Goal: Task Accomplishment & Management: Use online tool/utility

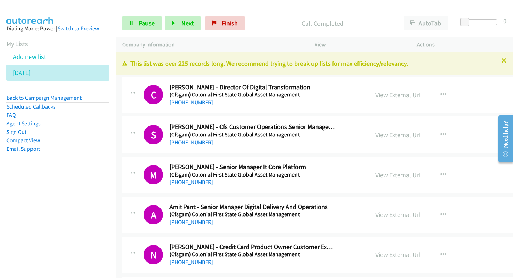
scroll to position [4527, 0]
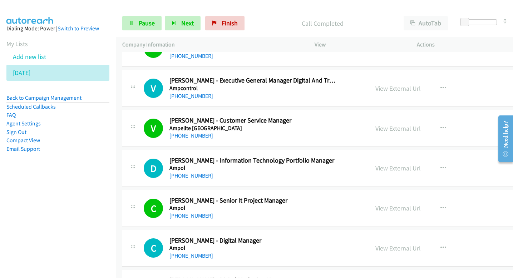
click at [193, 23] on button "Next" at bounding box center [183, 23] width 36 height 14
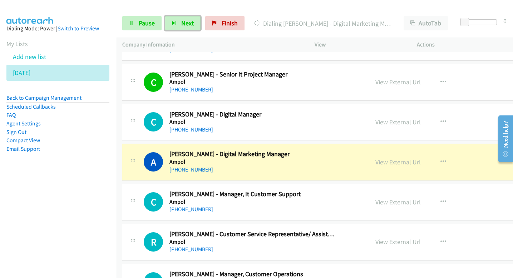
scroll to position [4670, 0]
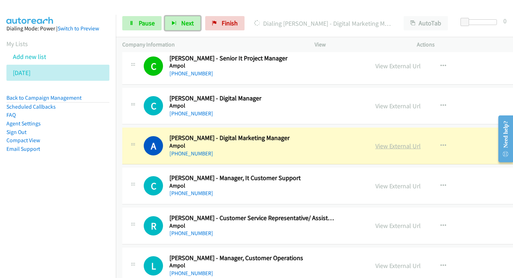
click at [376, 145] on link "View External Url" at bounding box center [398, 146] width 45 height 8
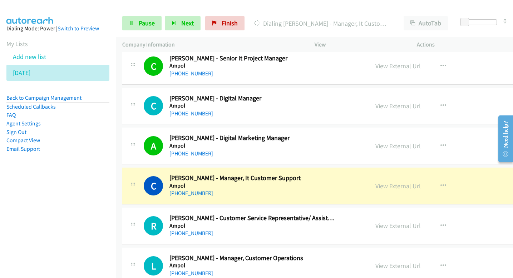
click at [162, 20] on div "Start Calls Pause Next Finish" at bounding box center [185, 23] width 126 height 14
click at [149, 22] on span "Pause" at bounding box center [147, 23] width 16 height 8
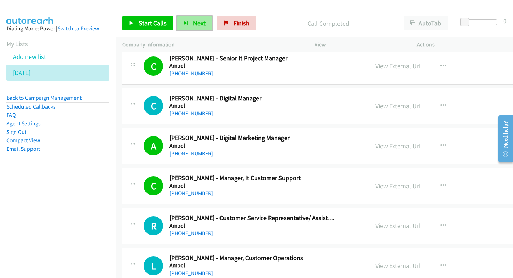
click at [193, 19] on span "Next" at bounding box center [199, 23] width 13 height 8
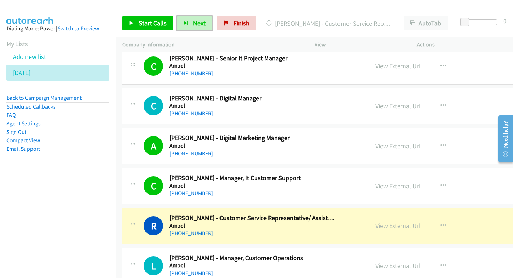
scroll to position [4683, 0]
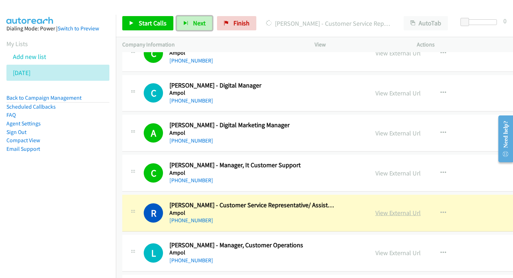
click at [388, 213] on link "View External Url" at bounding box center [398, 213] width 45 height 8
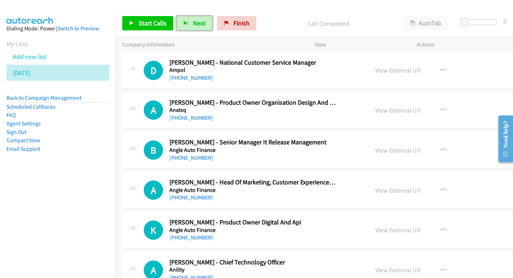
scroll to position [5308, 0]
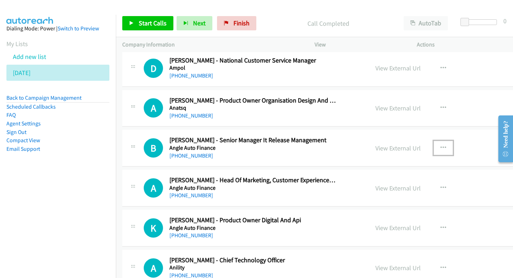
click at [434, 146] on button "button" at bounding box center [443, 148] width 19 height 14
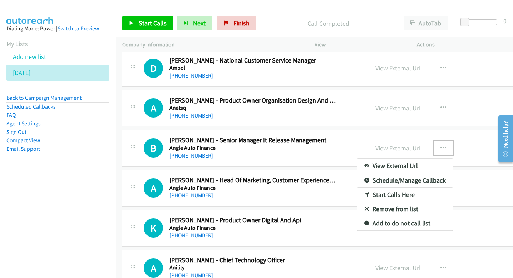
click at [378, 195] on link "Start Calls Here" at bounding box center [405, 195] width 95 height 14
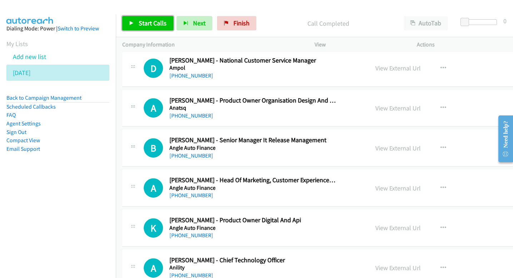
click at [161, 24] on span "Start Calls" at bounding box center [153, 23] width 28 height 8
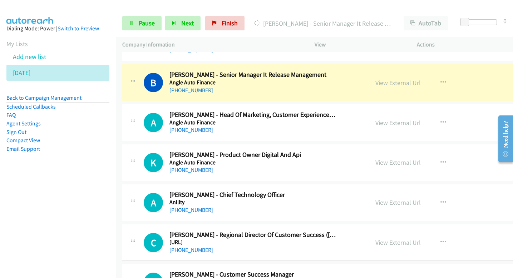
scroll to position [5374, 0]
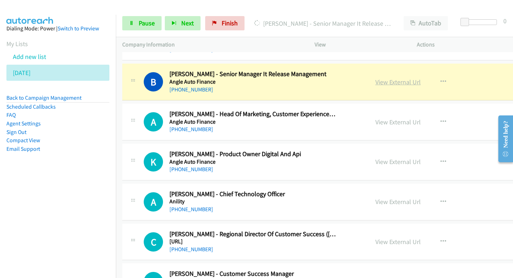
click at [376, 84] on link "View External Url" at bounding box center [398, 82] width 45 height 8
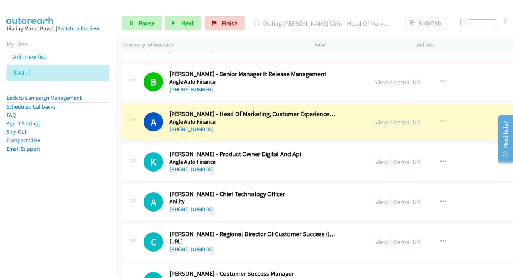
click at [384, 121] on link "View External Url" at bounding box center [398, 122] width 45 height 8
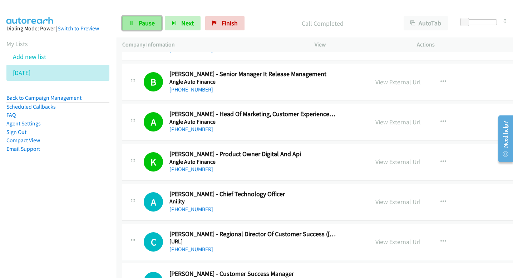
click at [158, 22] on link "Pause" at bounding box center [141, 23] width 39 height 14
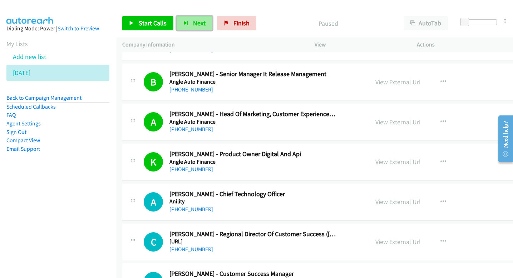
click at [189, 23] on button "Next" at bounding box center [195, 23] width 36 height 14
click at [199, 25] on span "Next" at bounding box center [199, 23] width 13 height 8
click at [198, 22] on span "Next" at bounding box center [199, 23] width 13 height 8
click at [201, 24] on span "Next" at bounding box center [199, 23] width 13 height 8
click at [199, 29] on button "Next" at bounding box center [195, 23] width 36 height 14
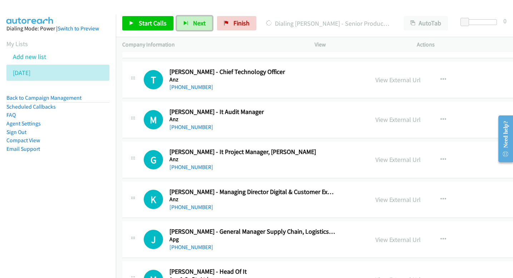
scroll to position [5855, 0]
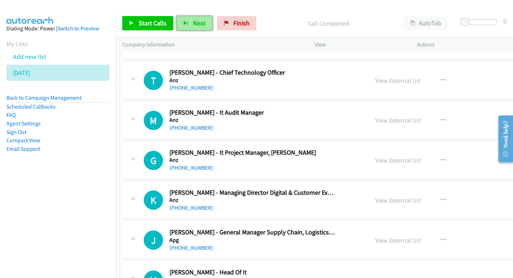
click at [198, 24] on span "Next" at bounding box center [199, 23] width 13 height 8
click at [196, 21] on span "Next" at bounding box center [199, 23] width 13 height 8
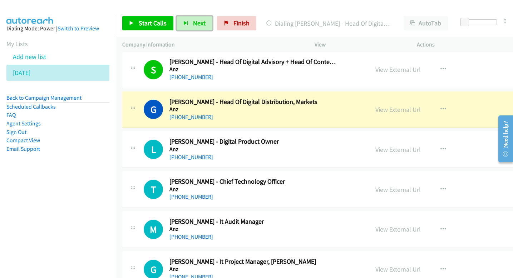
scroll to position [5746, 0]
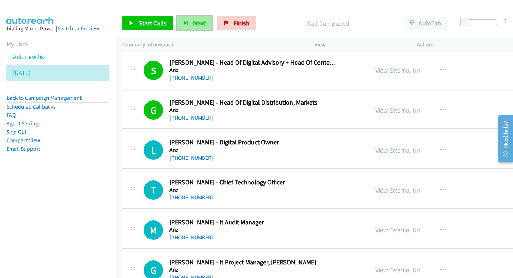
click at [205, 20] on button "Next" at bounding box center [195, 23] width 36 height 14
click at [202, 25] on span "Next" at bounding box center [199, 23] width 13 height 8
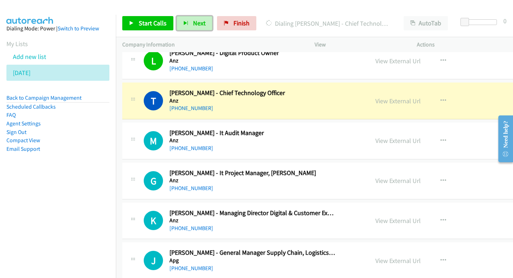
scroll to position [5836, 0]
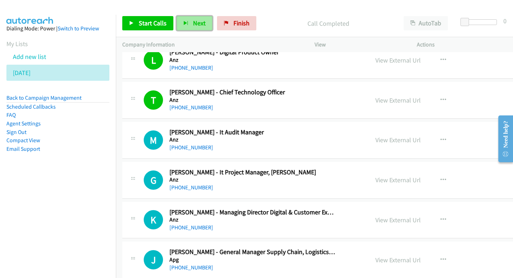
click at [201, 23] on span "Next" at bounding box center [199, 23] width 13 height 8
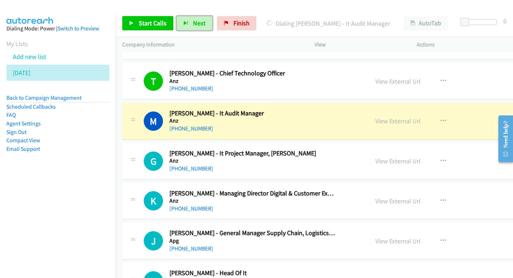
scroll to position [5858, 0]
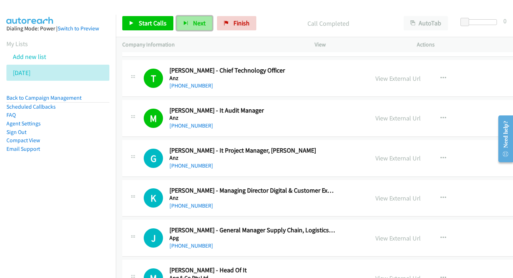
click at [194, 20] on span "Next" at bounding box center [199, 23] width 13 height 8
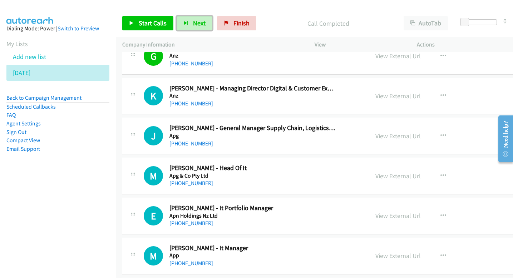
scroll to position [5956, 0]
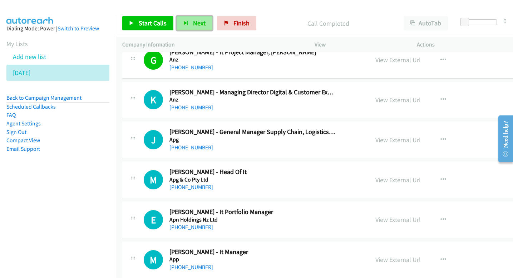
click at [196, 23] on span "Next" at bounding box center [199, 23] width 13 height 8
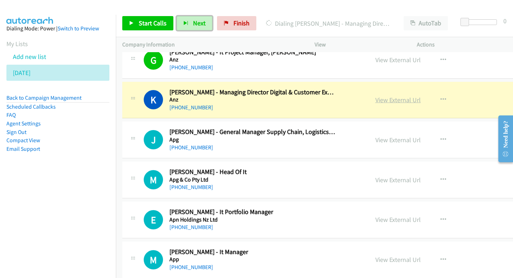
click at [376, 100] on link "View External Url" at bounding box center [398, 100] width 45 height 8
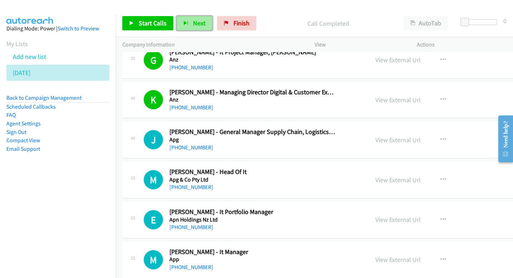
click at [207, 24] on button "Next" at bounding box center [195, 23] width 36 height 14
click at [202, 17] on button "Next" at bounding box center [195, 23] width 36 height 14
click at [200, 25] on span "Next" at bounding box center [199, 23] width 13 height 8
click at [190, 23] on button "Next" at bounding box center [195, 23] width 36 height 14
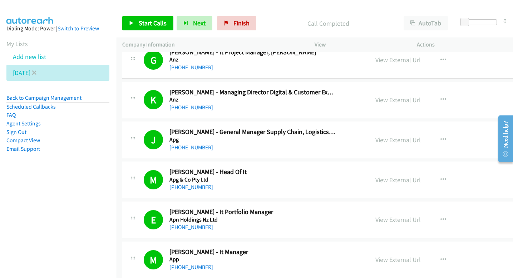
click at [35, 73] on li "[DATE]" at bounding box center [57, 73] width 103 height 16
click at [32, 72] on icon at bounding box center [34, 73] width 5 height 5
click at [34, 73] on icon at bounding box center [34, 73] width 5 height 5
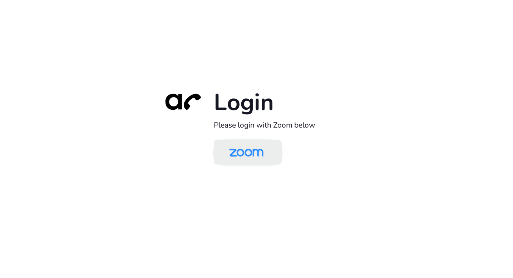
click at [247, 156] on img at bounding box center [246, 152] width 49 height 23
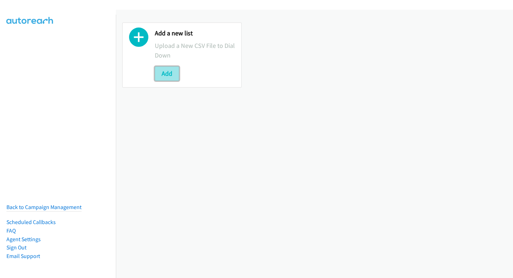
click at [163, 73] on button "Add" at bounding box center [167, 74] width 24 height 14
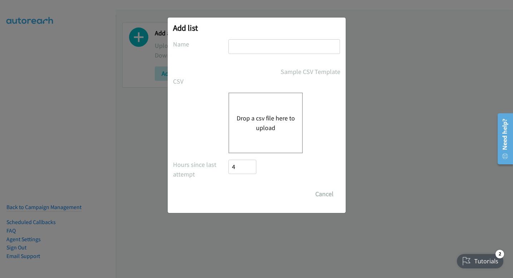
click at [259, 116] on button "Drop a csv file here to upload" at bounding box center [266, 122] width 59 height 19
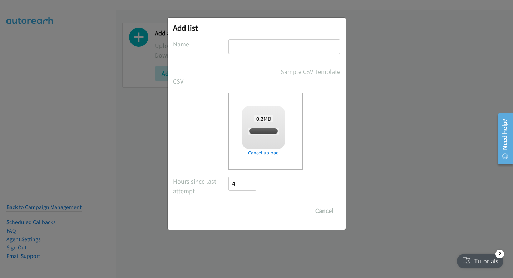
checkbox input "true"
click at [263, 43] on input "text" at bounding box center [285, 46] width 112 height 15
type input "[DATE]"
click at [255, 210] on input "Save List" at bounding box center [248, 211] width 38 height 14
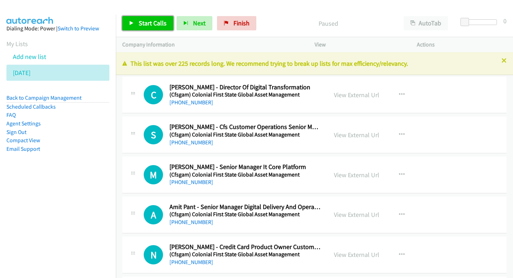
click at [148, 18] on link "Start Calls" at bounding box center [147, 23] width 51 height 14
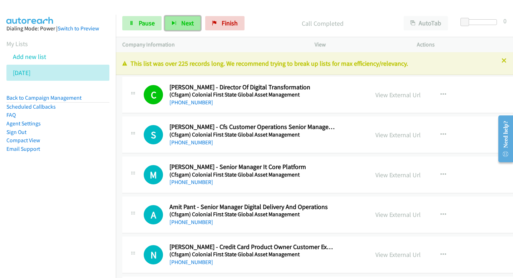
click at [192, 25] on span "Next" at bounding box center [187, 23] width 13 height 8
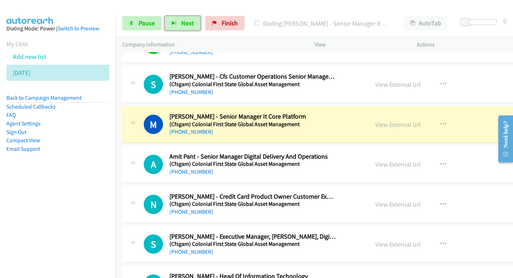
scroll to position [53, 0]
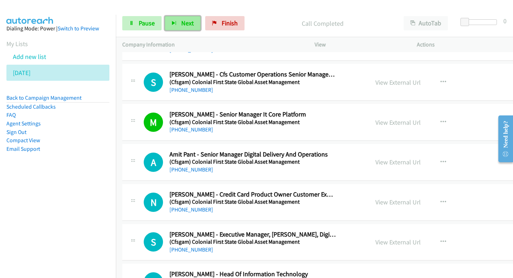
click at [190, 26] on span "Next" at bounding box center [187, 23] width 13 height 8
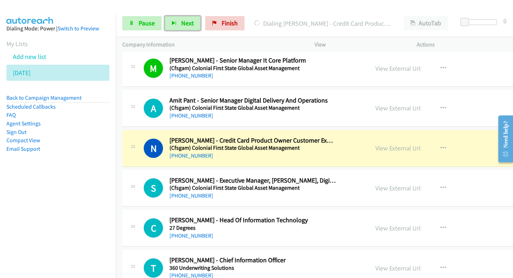
scroll to position [112, 0]
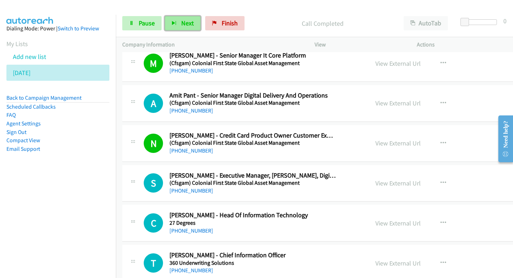
click at [184, 25] on span "Next" at bounding box center [187, 23] width 13 height 8
click at [184, 24] on span "Next" at bounding box center [187, 23] width 13 height 8
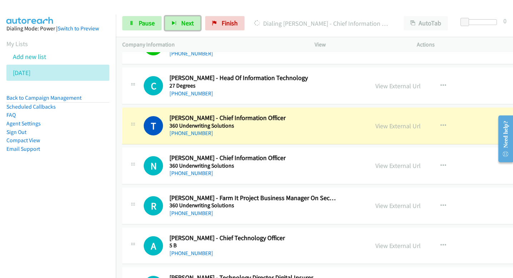
scroll to position [259, 0]
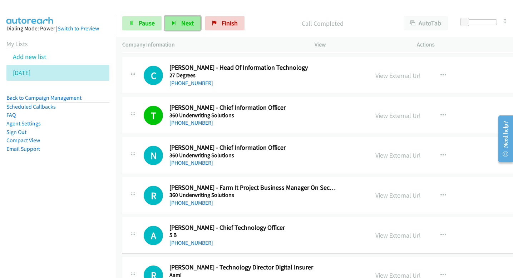
click at [191, 20] on span "Next" at bounding box center [187, 23] width 13 height 8
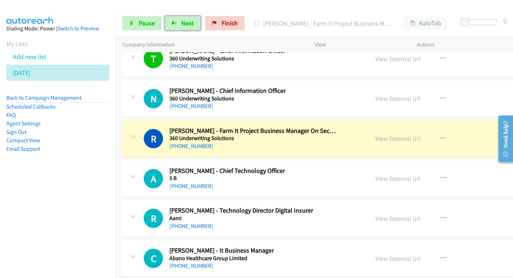
scroll to position [317, 0]
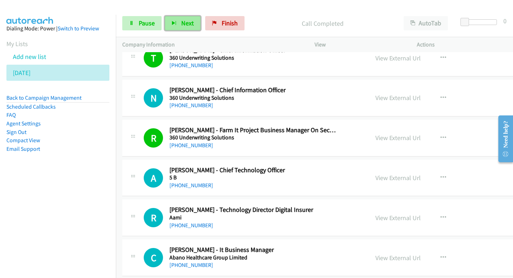
click at [180, 25] on button "Next" at bounding box center [183, 23] width 36 height 14
click at [185, 20] on span "Next" at bounding box center [187, 23] width 13 height 8
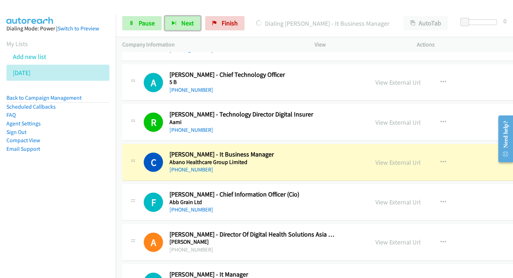
scroll to position [429, 0]
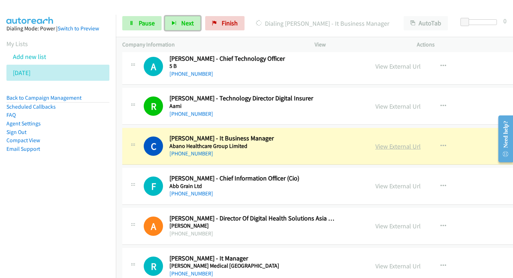
click at [379, 148] on link "View External Url" at bounding box center [398, 146] width 45 height 8
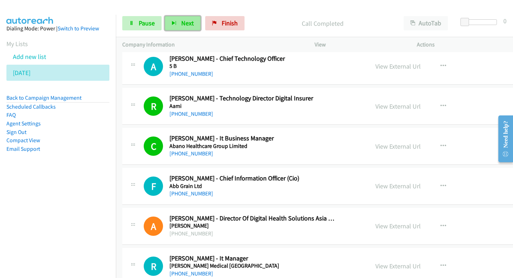
click at [192, 23] on span "Next" at bounding box center [187, 23] width 13 height 8
click at [182, 24] on span "Next" at bounding box center [187, 23] width 13 height 8
click at [150, 26] on span "Pause" at bounding box center [147, 23] width 16 height 8
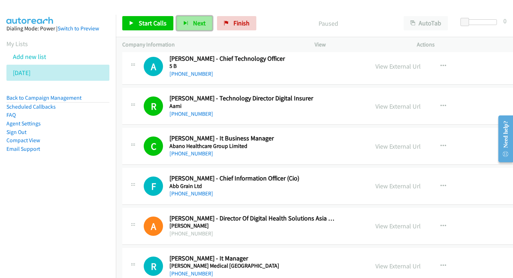
click at [184, 24] on icon "button" at bounding box center [186, 23] width 5 height 5
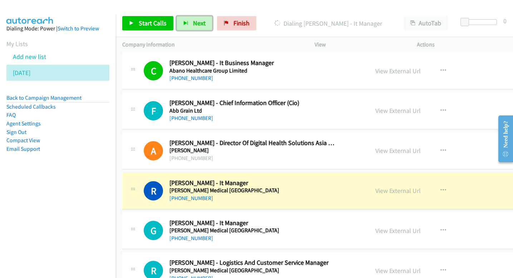
scroll to position [508, 0]
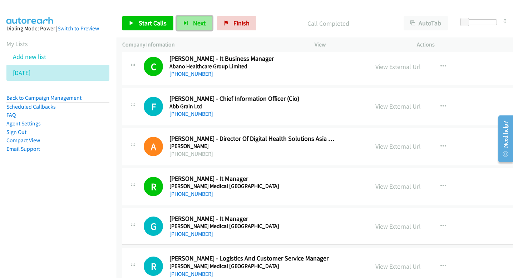
click at [193, 25] on span "Next" at bounding box center [199, 23] width 13 height 8
